Goal: Navigation & Orientation: Find specific page/section

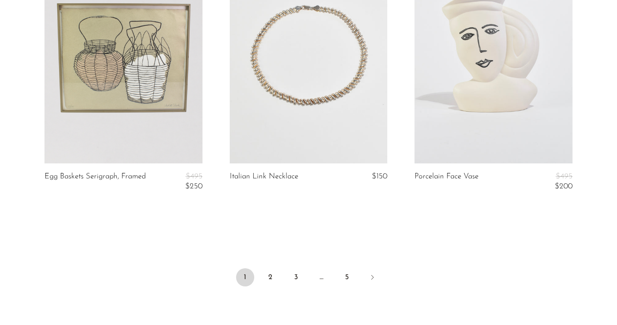
scroll to position [3182, 0]
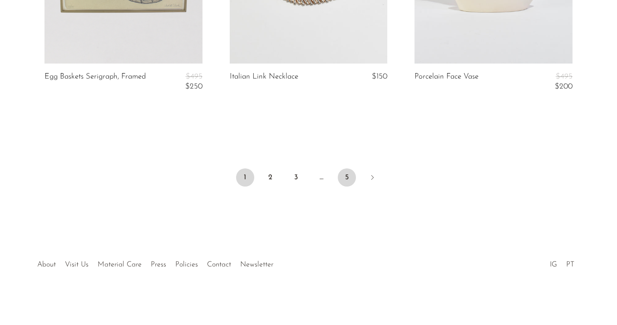
click at [344, 175] on link "5" at bounding box center [347, 177] width 18 height 18
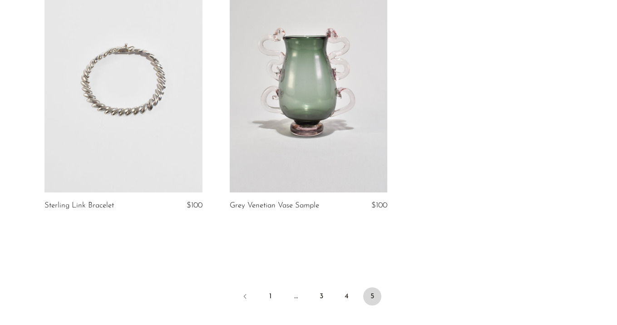
scroll to position [2940, 0]
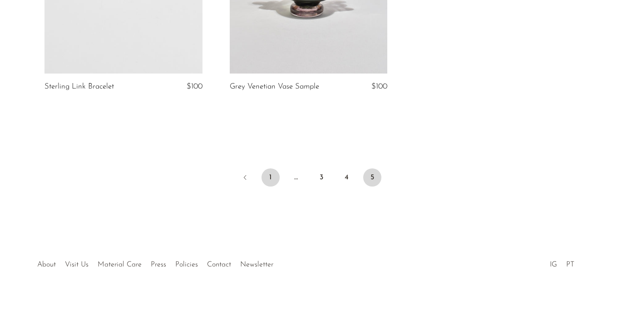
click at [273, 174] on link "1" at bounding box center [271, 177] width 18 height 18
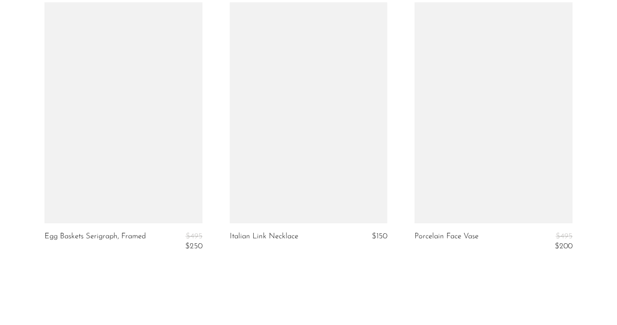
scroll to position [3071, 0]
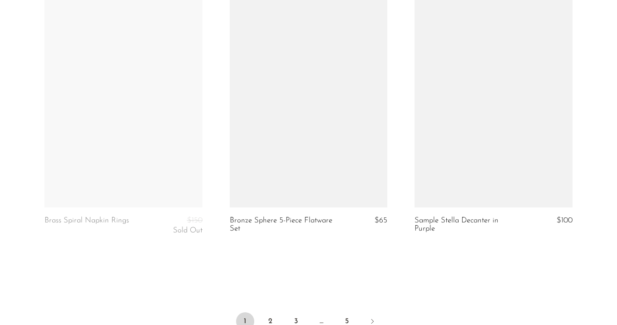
scroll to position [3106, 0]
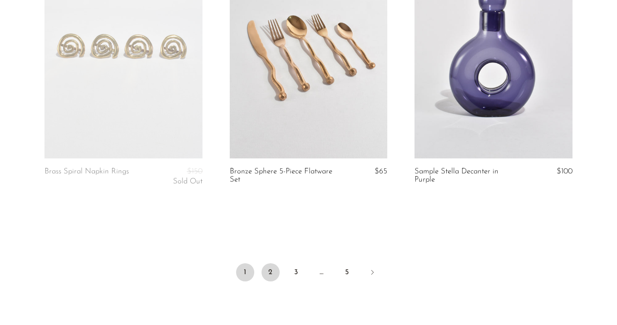
click at [274, 268] on link "2" at bounding box center [271, 272] width 18 height 18
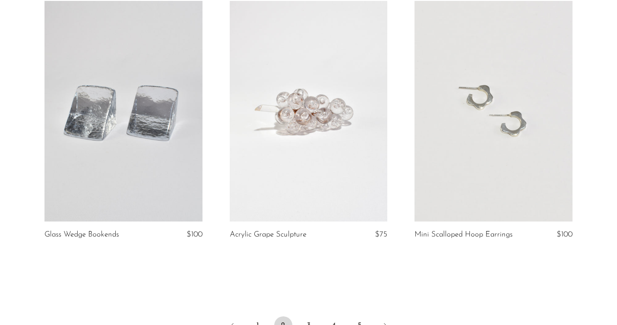
scroll to position [3082, 0]
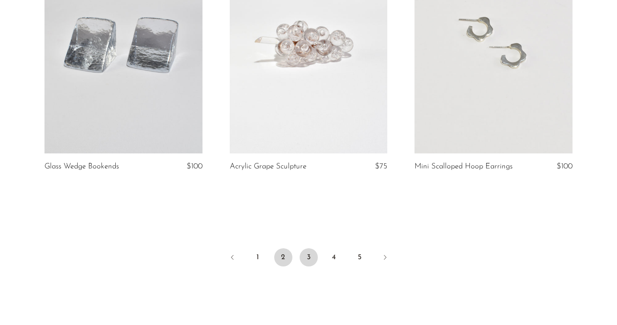
click at [315, 255] on link "3" at bounding box center [309, 257] width 18 height 18
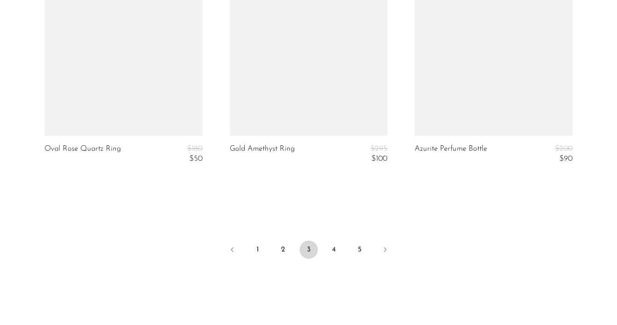
scroll to position [3190, 0]
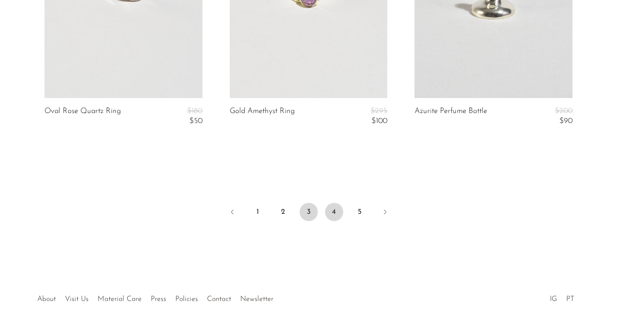
click at [332, 211] on link "4" at bounding box center [334, 212] width 18 height 18
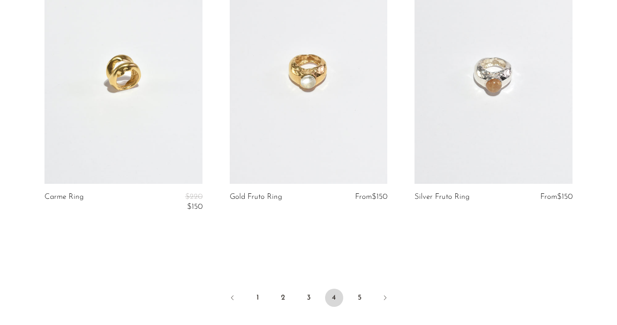
scroll to position [3104, 0]
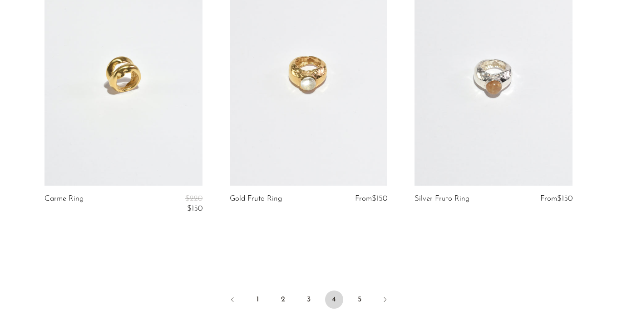
click at [356, 290] on ul "1 2 3 4 5" at bounding box center [308, 300] width 581 height 27
click at [358, 294] on link "5" at bounding box center [360, 300] width 18 height 18
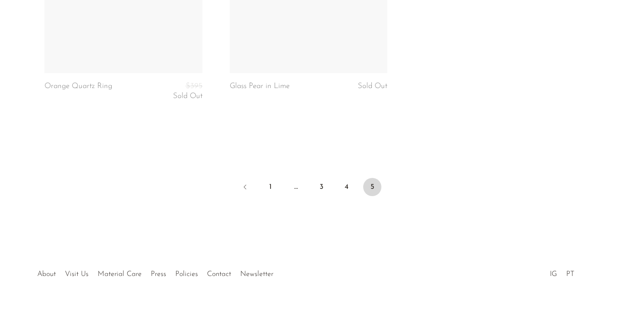
scroll to position [2940, 0]
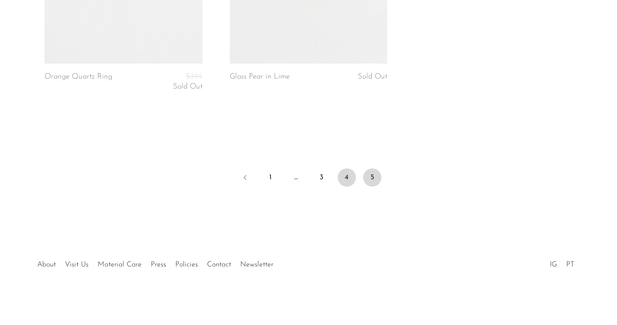
click at [345, 176] on link "4" at bounding box center [347, 177] width 18 height 18
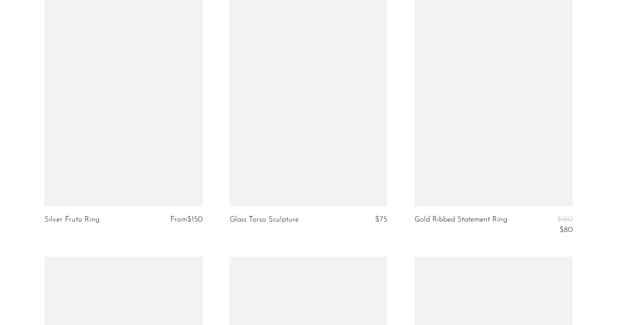
scroll to position [3227, 0]
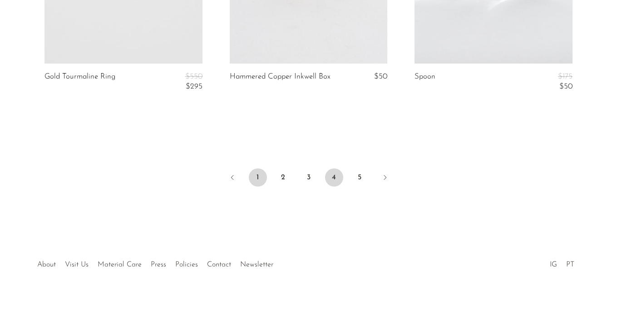
click at [256, 169] on link "1" at bounding box center [258, 177] width 18 height 18
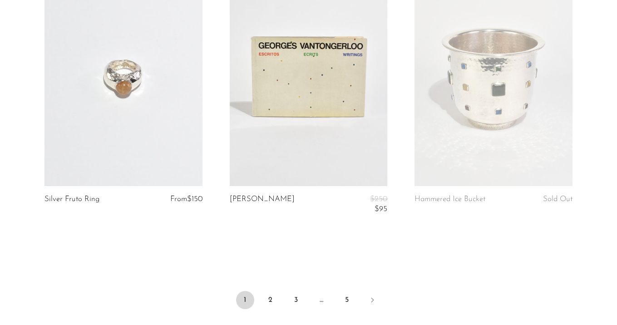
scroll to position [3115, 0]
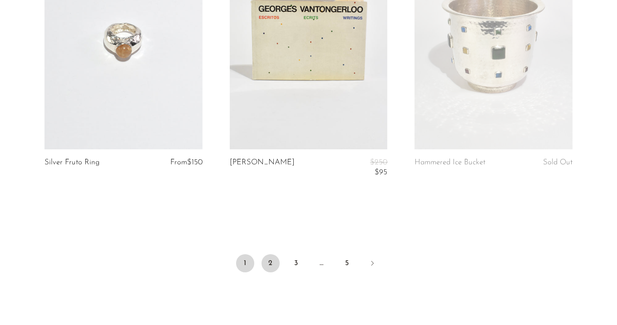
click at [271, 266] on link "2" at bounding box center [271, 263] width 18 height 18
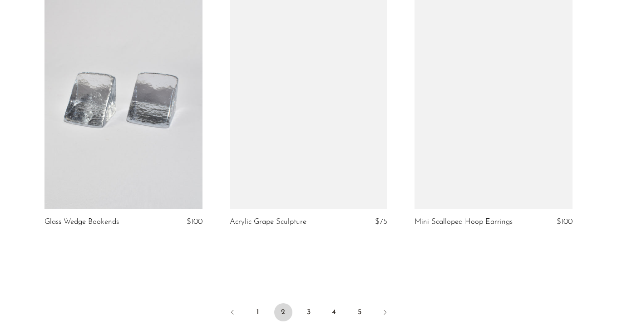
scroll to position [3172, 0]
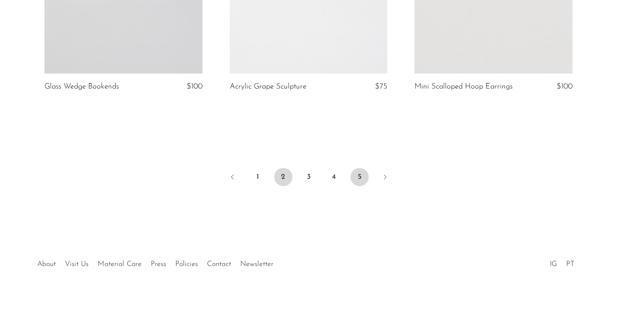
click at [363, 177] on link "5" at bounding box center [360, 177] width 18 height 18
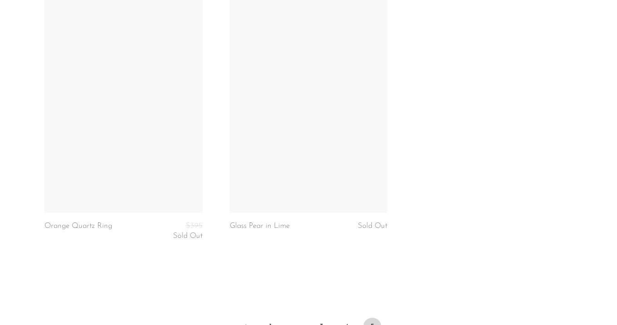
scroll to position [2900, 0]
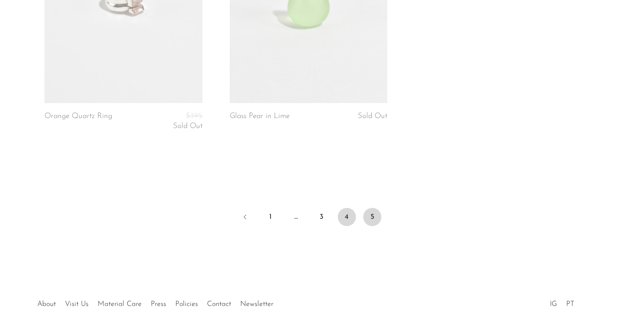
click at [348, 220] on link "4" at bounding box center [347, 217] width 18 height 18
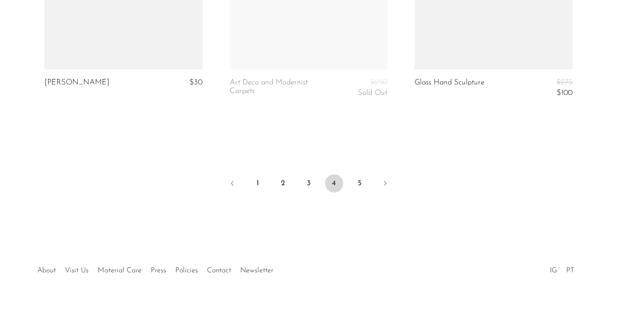
scroll to position [3217, 0]
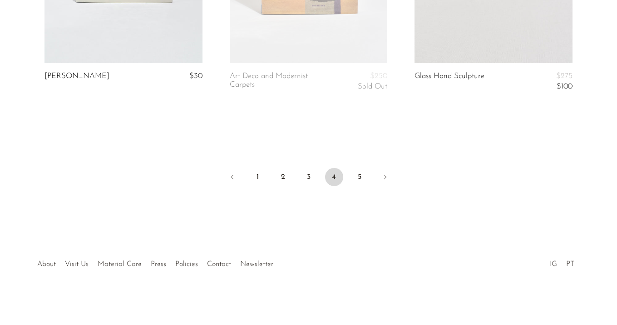
click at [256, 187] on li "1" at bounding box center [258, 178] width 18 height 20
click at [258, 173] on link "1" at bounding box center [258, 177] width 18 height 18
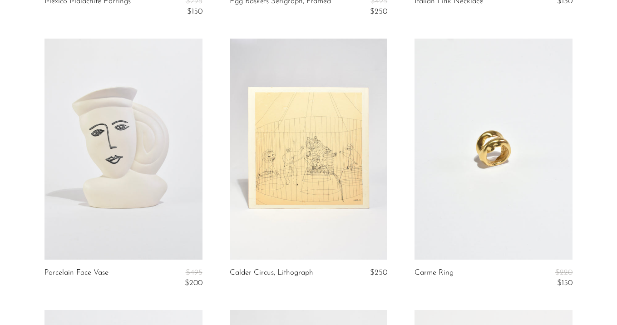
scroll to position [3101, 0]
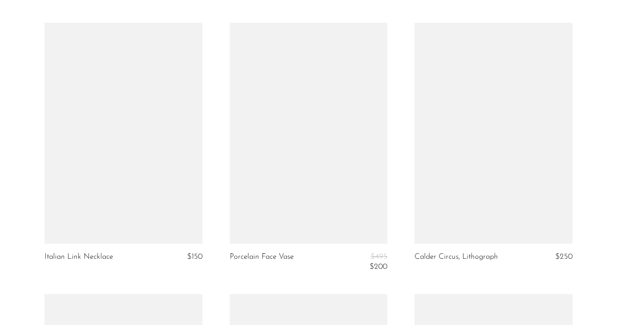
scroll to position [2760, 0]
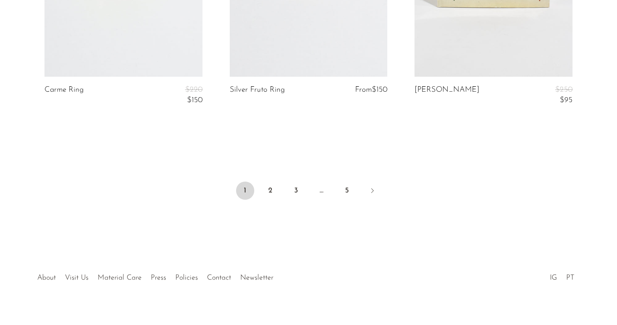
scroll to position [3211, 0]
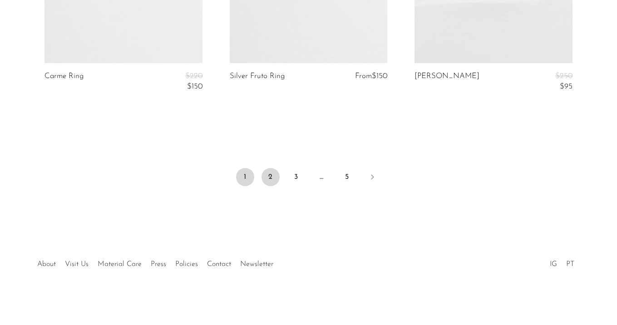
click at [264, 171] on link "2" at bounding box center [271, 177] width 18 height 18
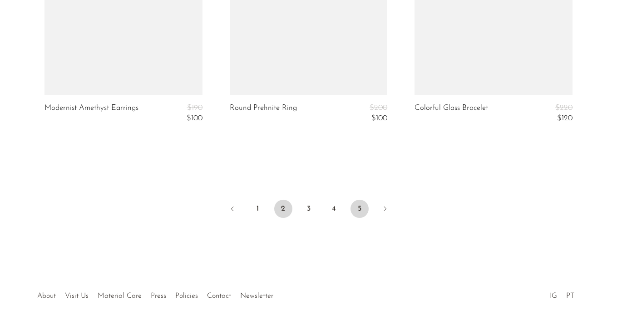
scroll to position [3142, 0]
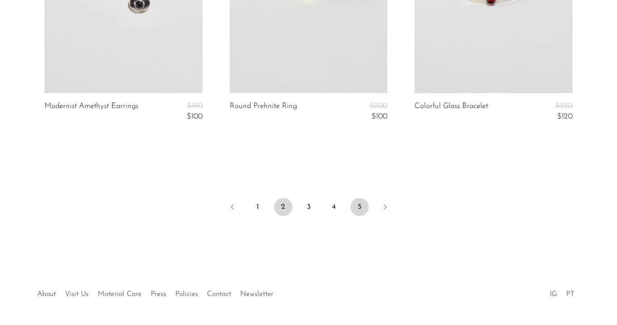
click at [361, 212] on link "5" at bounding box center [360, 207] width 18 height 18
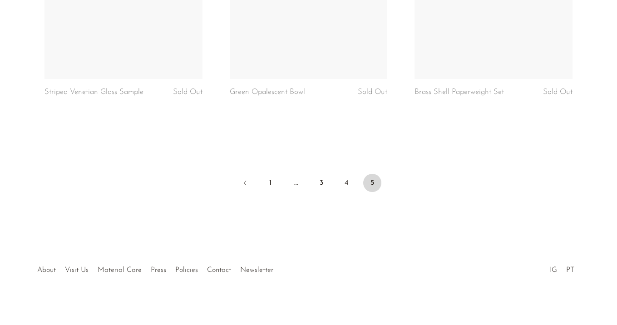
scroll to position [3203, 0]
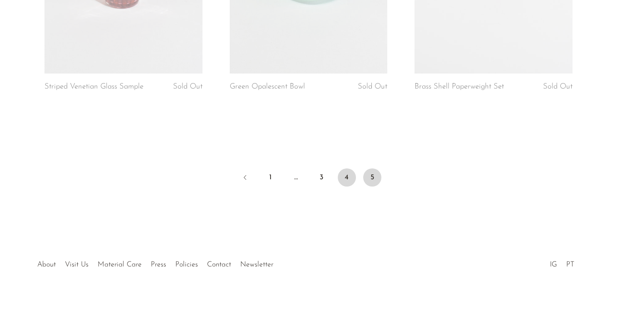
click at [347, 180] on link "4" at bounding box center [347, 177] width 18 height 18
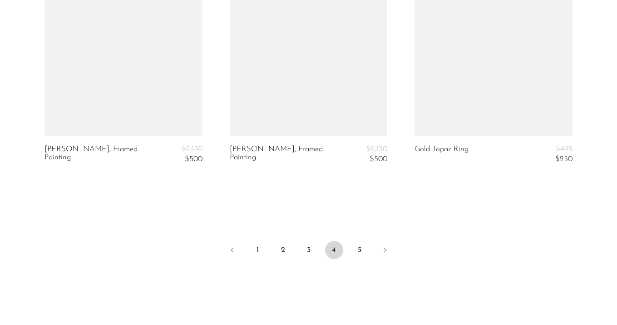
scroll to position [3227, 0]
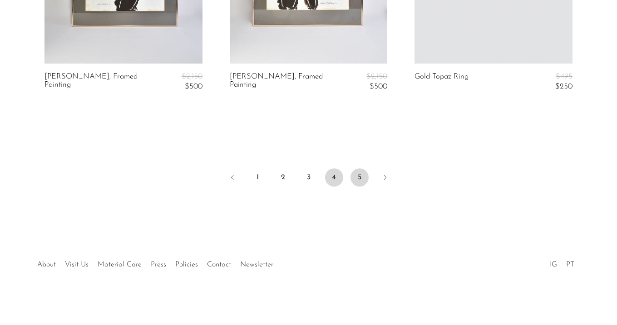
click at [357, 178] on link "5" at bounding box center [360, 177] width 18 height 18
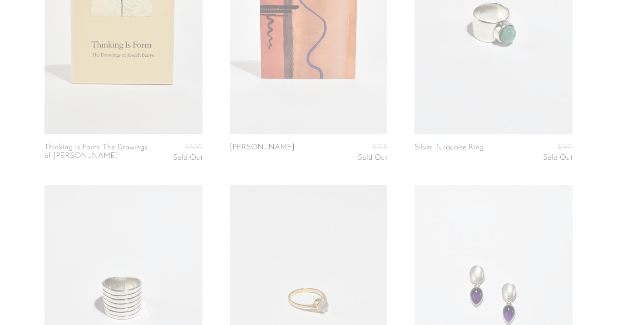
scroll to position [2572, 0]
